Goal: Find specific page/section: Find specific page/section

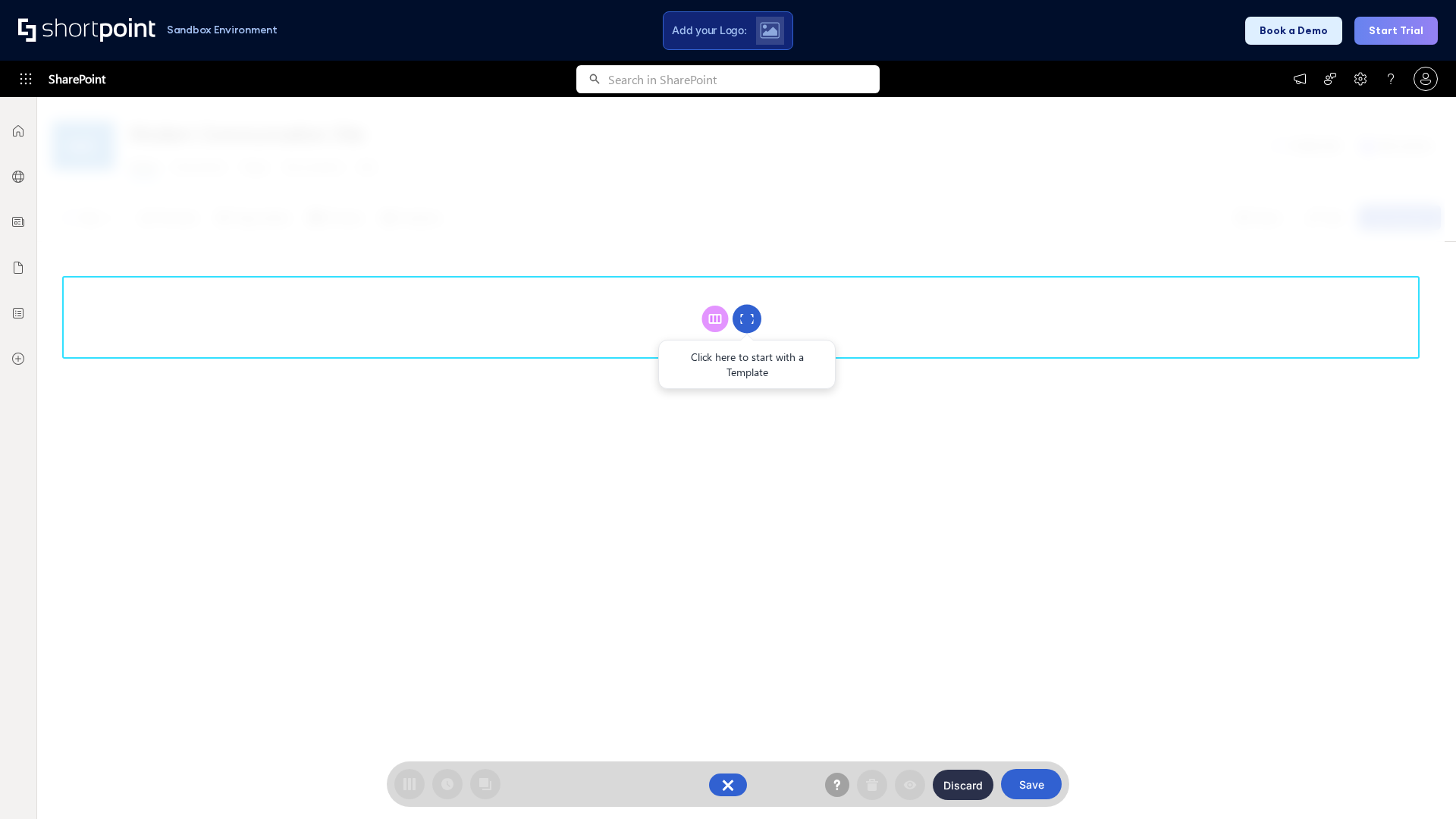
click at [747, 319] on circle at bounding box center [747, 320] width 29 height 29
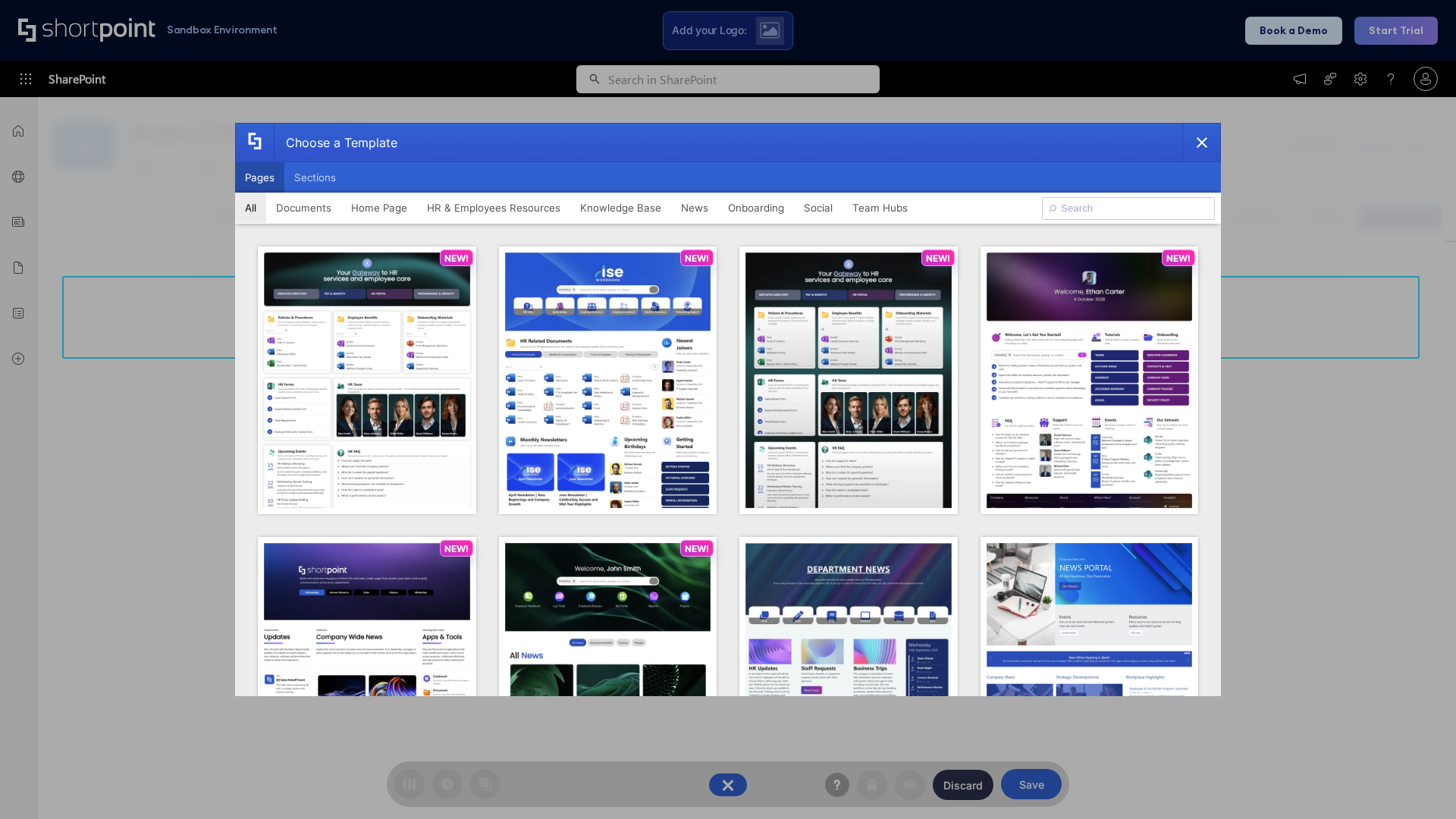
click at [259, 178] on button "Pages" at bounding box center [259, 178] width 50 height 31
type input "Knowledge Portal 1"
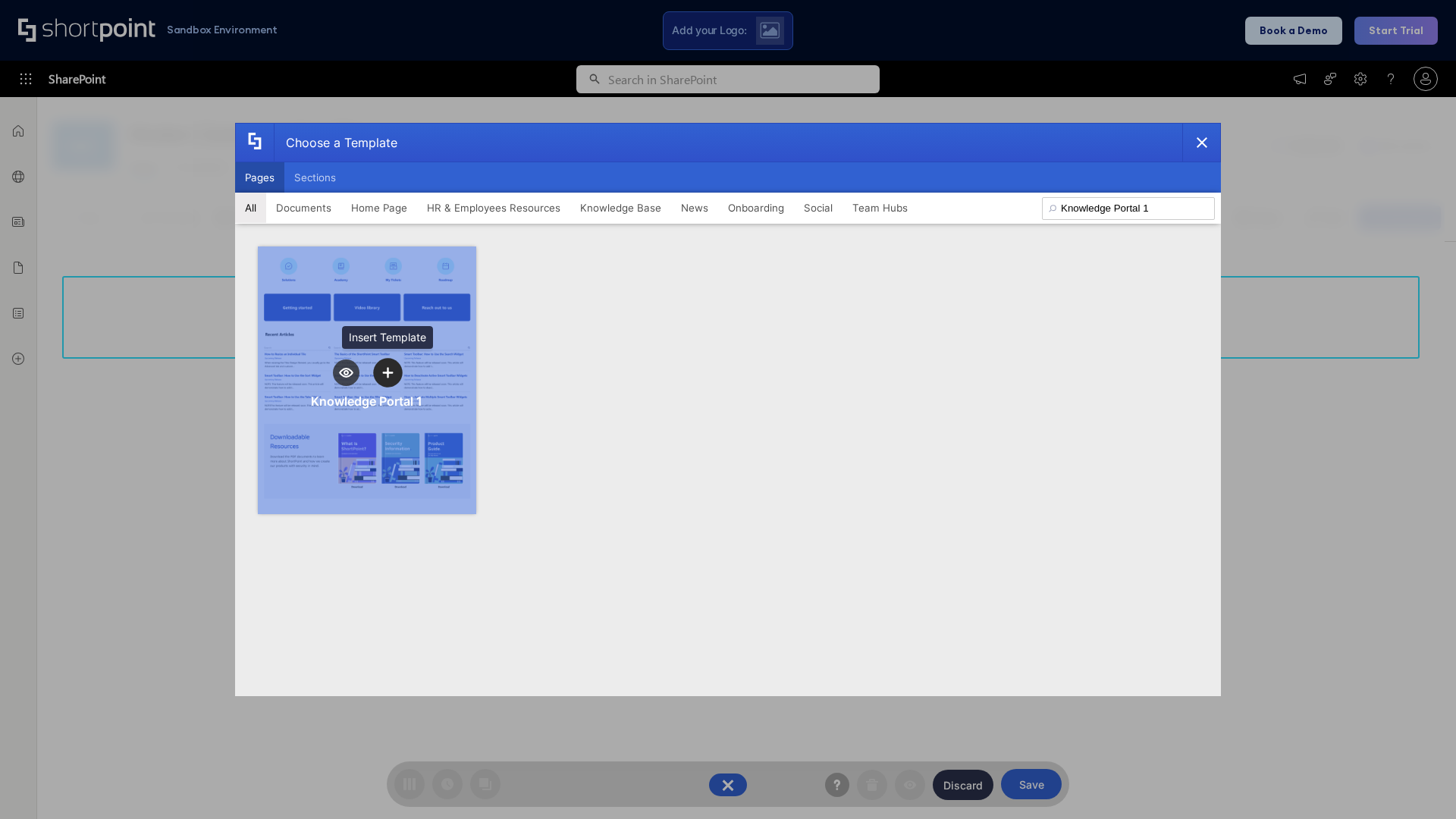
click at [387, 372] on icon "template selector" at bounding box center [387, 373] width 11 height 11
